Goal: Information Seeking & Learning: Learn about a topic

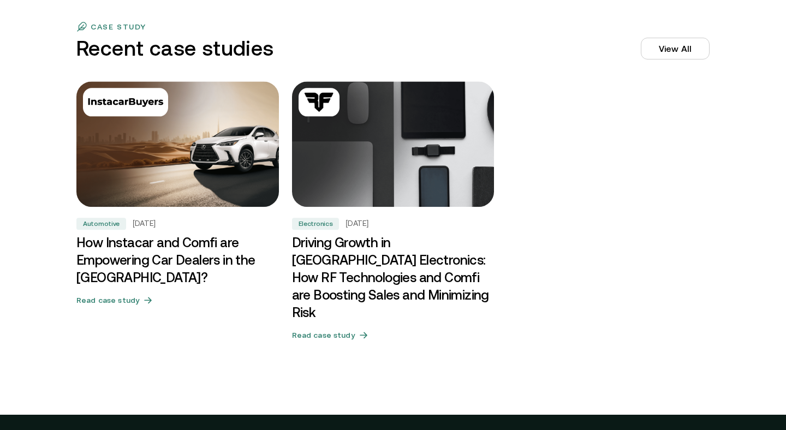
scroll to position [3346, 0]
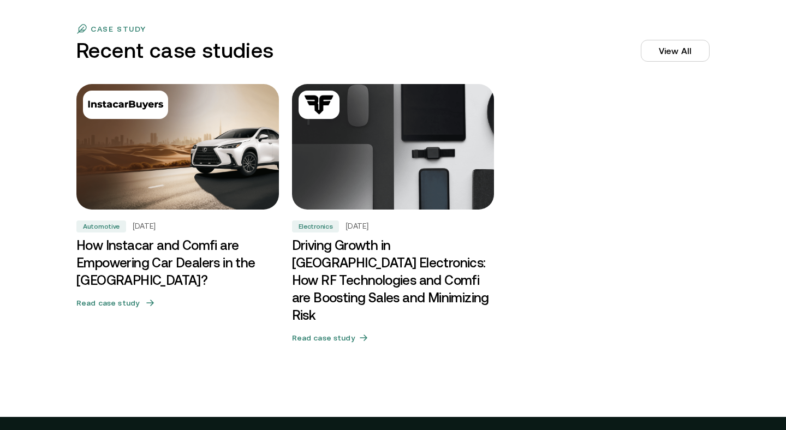
click at [182, 207] on img at bounding box center [178, 147] width 212 height 132
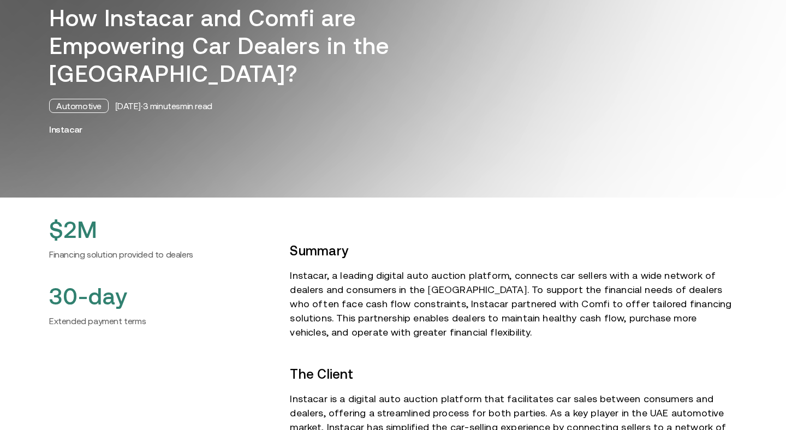
scroll to position [118, 0]
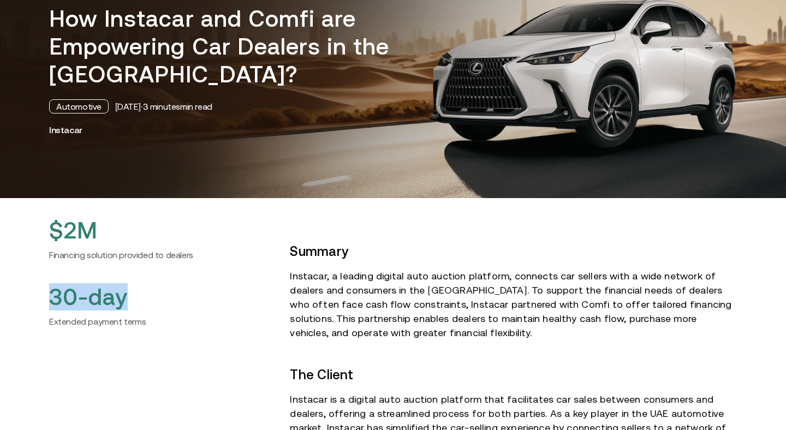
drag, startPoint x: 50, startPoint y: 295, endPoint x: 145, endPoint y: 297, distance: 95.5
click at [144, 297] on h2 "30-day" at bounding box center [160, 296] width 223 height 27
click at [245, 288] on h2 "30-day" at bounding box center [160, 296] width 223 height 27
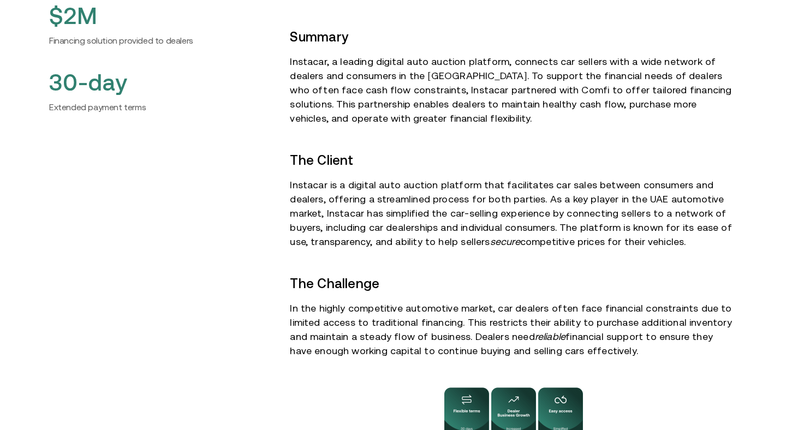
scroll to position [0, 0]
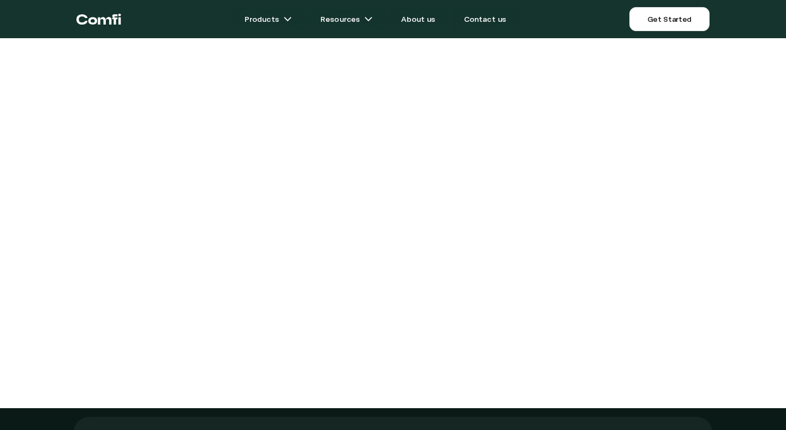
click at [85, 17] on icon "Return to the top of the Comfi home page" at bounding box center [81, 19] width 11 height 10
